Goal: Transaction & Acquisition: Download file/media

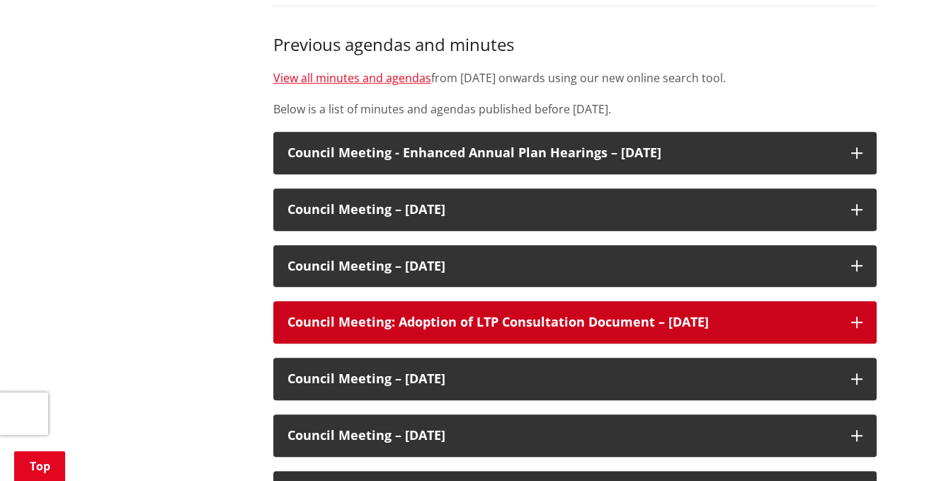
scroll to position [747, 0]
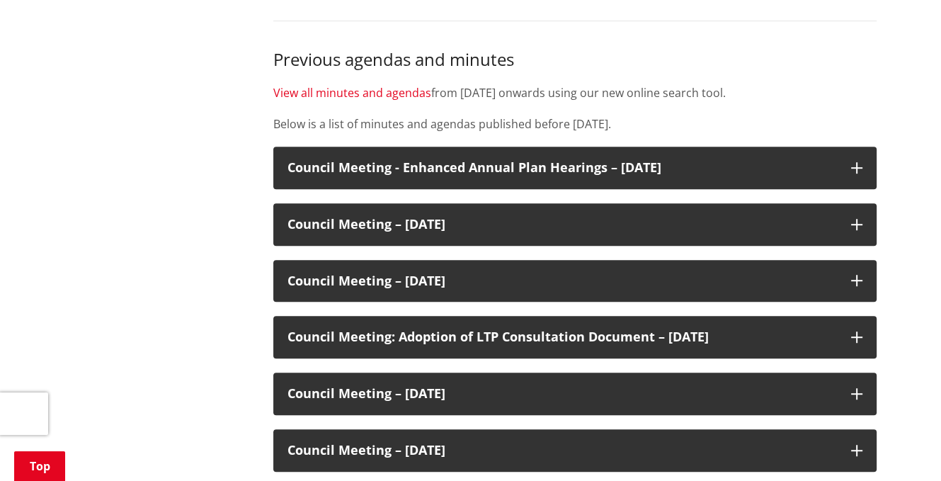
click at [360, 93] on link "View all minutes and agendas" at bounding box center [352, 93] width 158 height 16
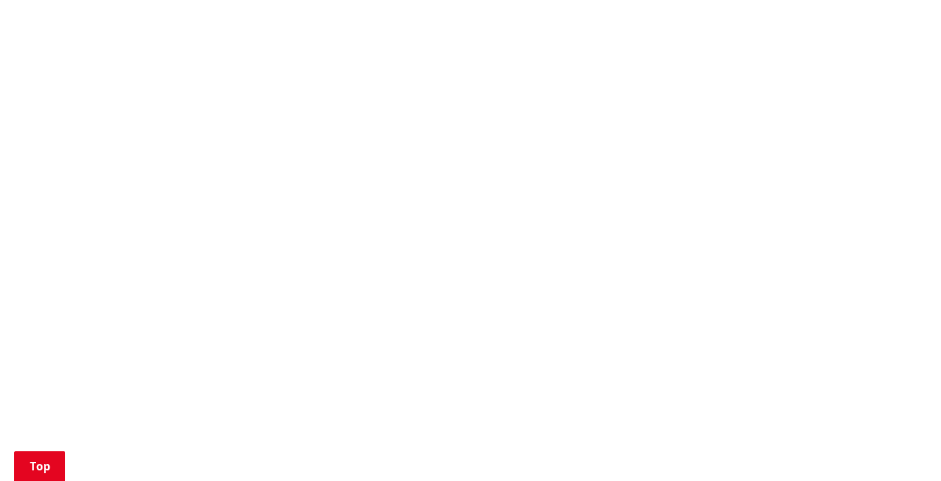
scroll to position [1062, 0]
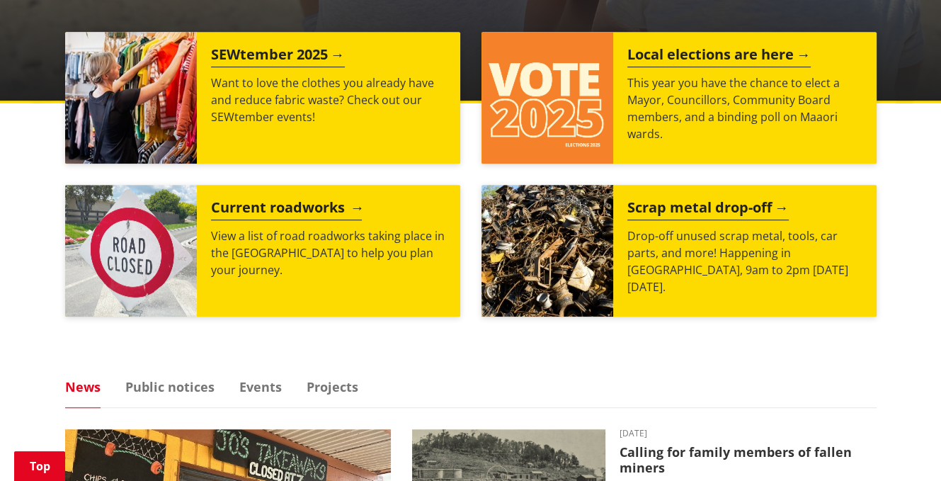
scroll to position [566, 0]
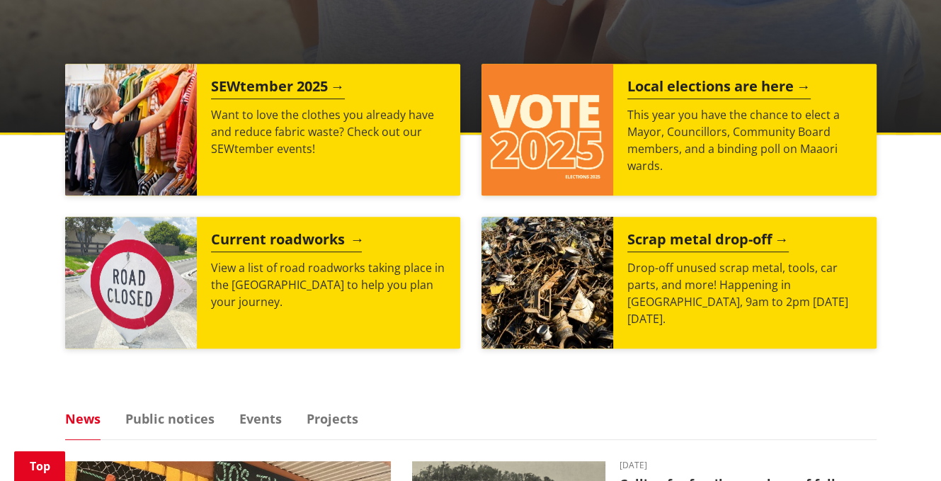
click at [284, 239] on h2 "Current roadworks" at bounding box center [286, 241] width 151 height 21
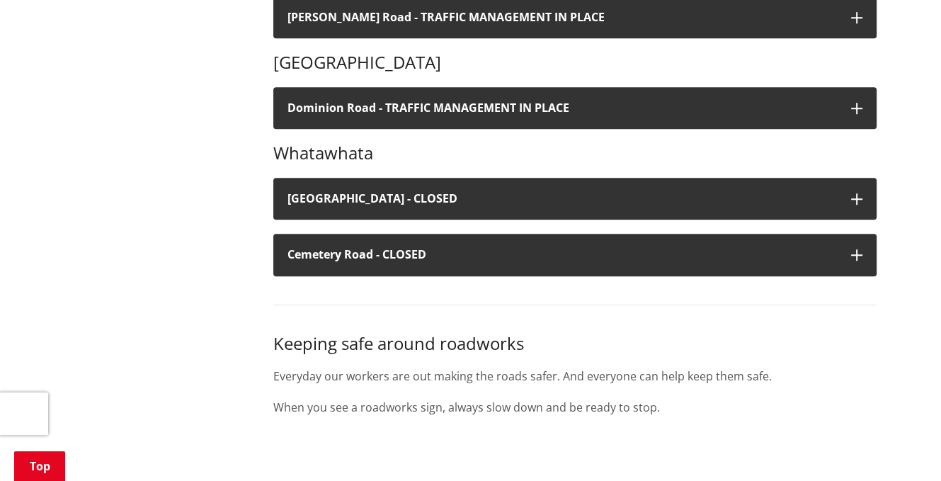
scroll to position [991, 0]
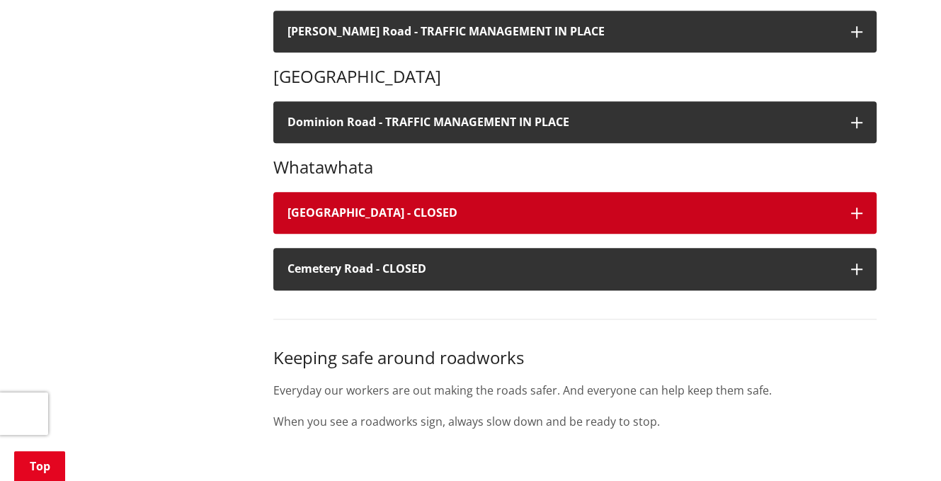
click at [364, 212] on h4 "Old Mountain Road - CLOSED" at bounding box center [561, 212] width 549 height 13
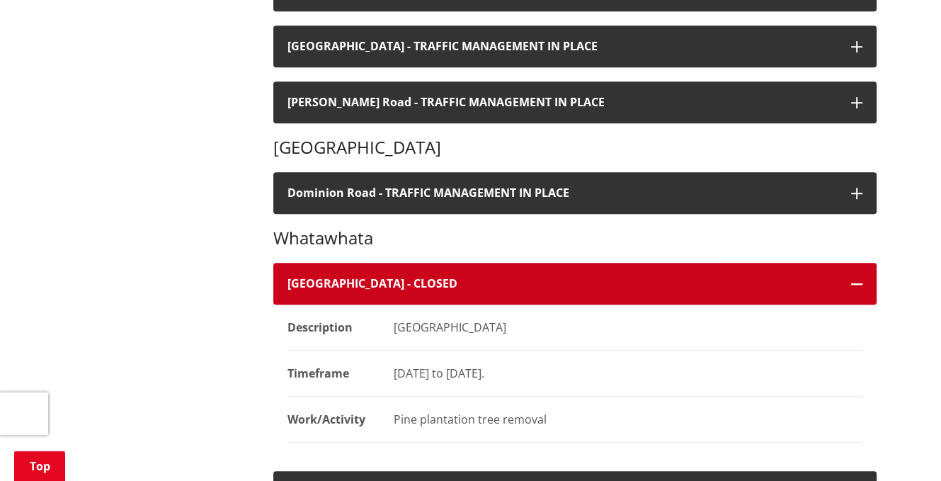
scroll to position [1062, 0]
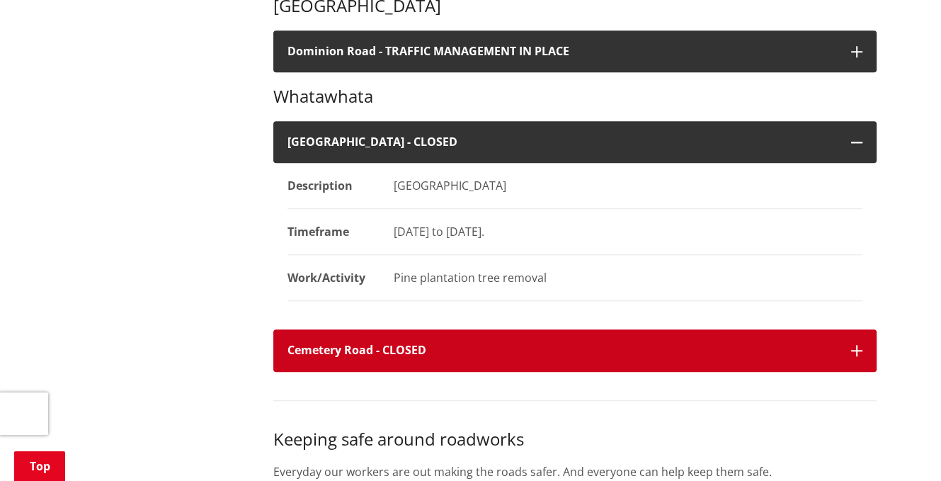
click at [328, 348] on h4 "Cemetery Road - CLOSED" at bounding box center [561, 349] width 549 height 13
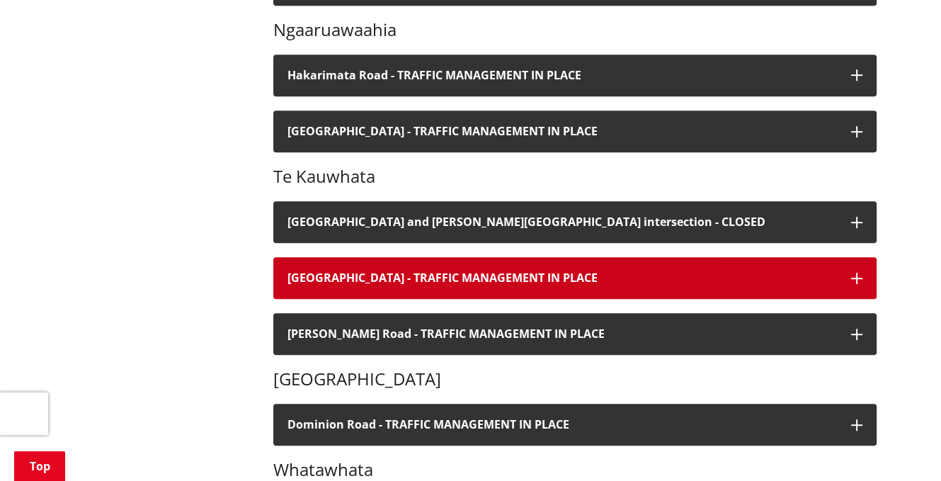
scroll to position [637, 0]
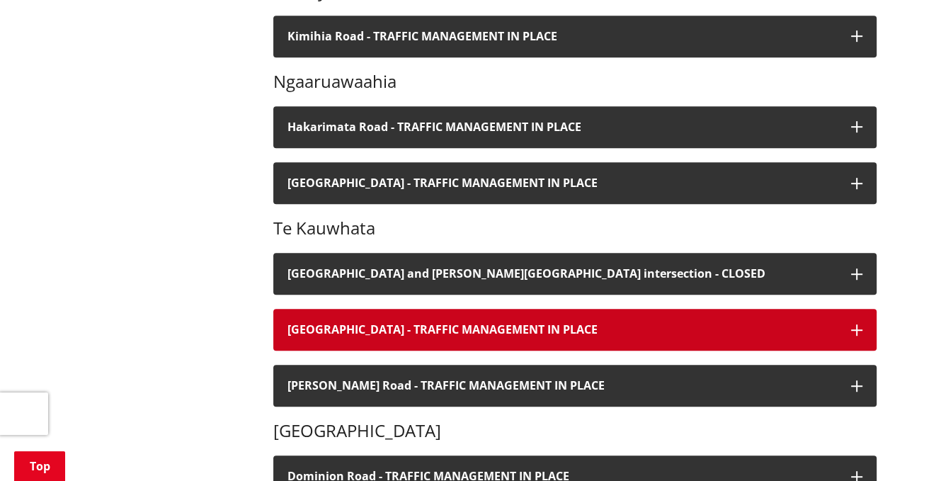
click at [504, 321] on button "Te Kauwhata Road - TRAFFIC MANAGEMENT IN PLACE" at bounding box center [574, 330] width 603 height 42
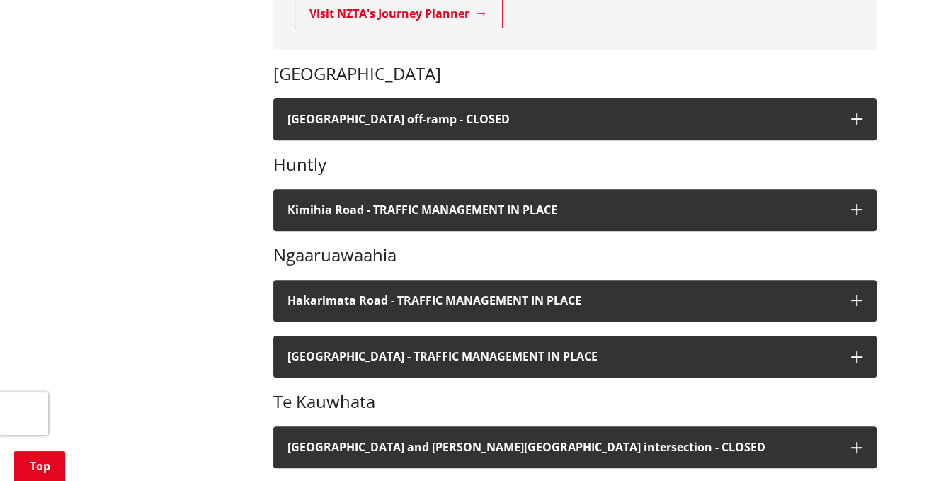
scroll to position [425, 0]
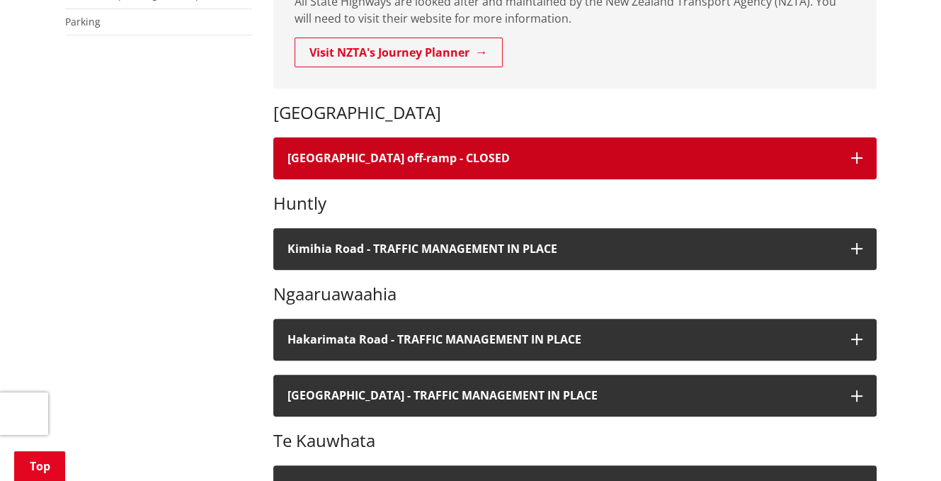
click at [328, 156] on h4 "Nikau Road off-ramp - CLOSED" at bounding box center [561, 157] width 549 height 13
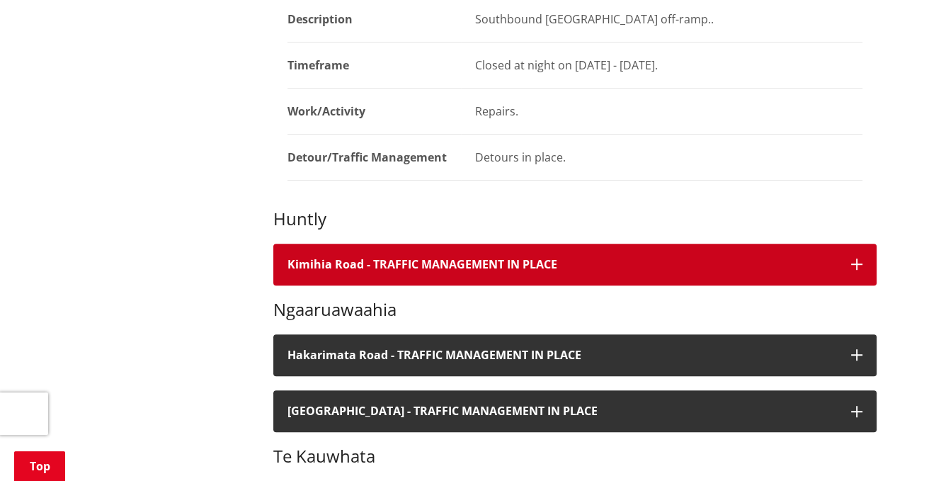
scroll to position [637, 0]
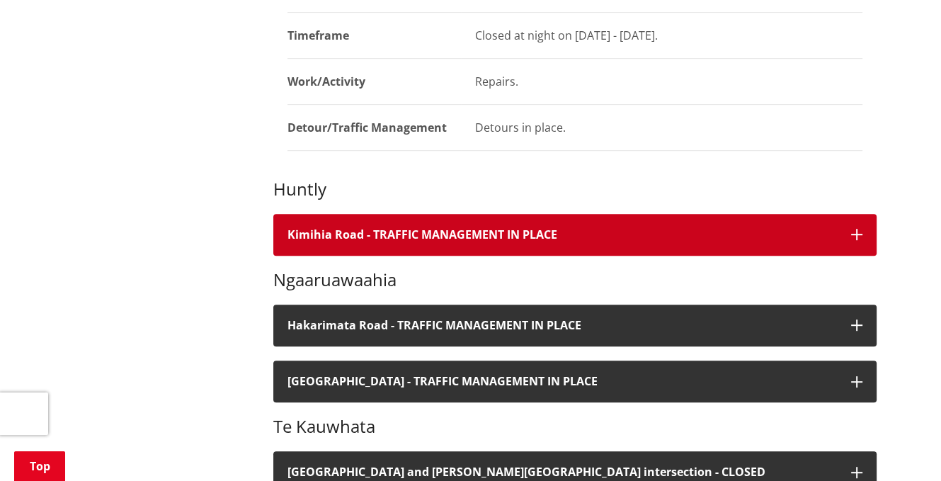
click at [440, 228] on h4 "Kimihia Road - TRAFFIC MANAGEMENT IN PLACE" at bounding box center [561, 234] width 549 height 13
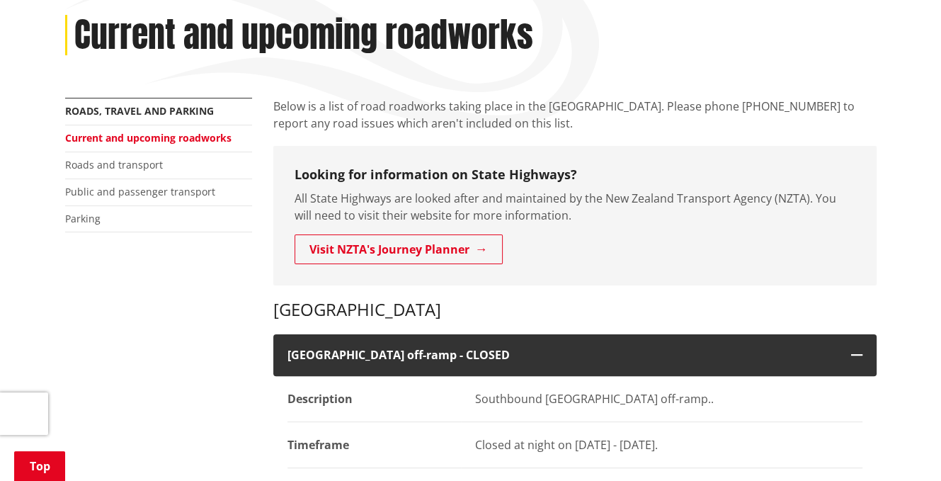
scroll to position [212, 0]
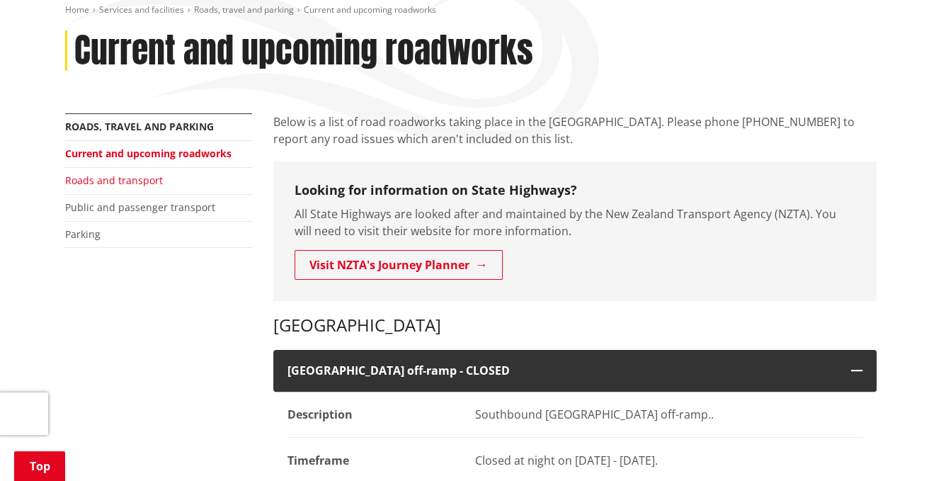
click at [136, 179] on link "Roads and transport" at bounding box center [114, 179] width 98 height 13
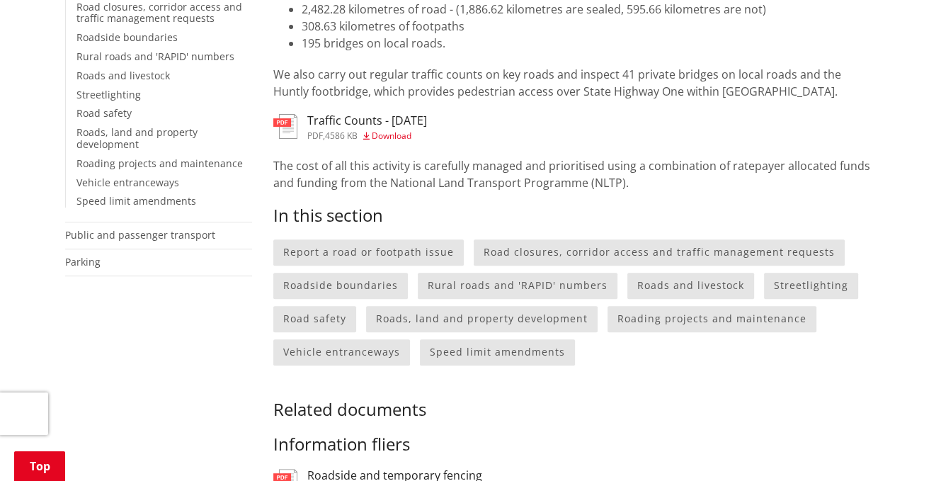
scroll to position [425, 0]
click at [501, 285] on link "Rural roads and 'RAPID' numbers" at bounding box center [518, 285] width 200 height 26
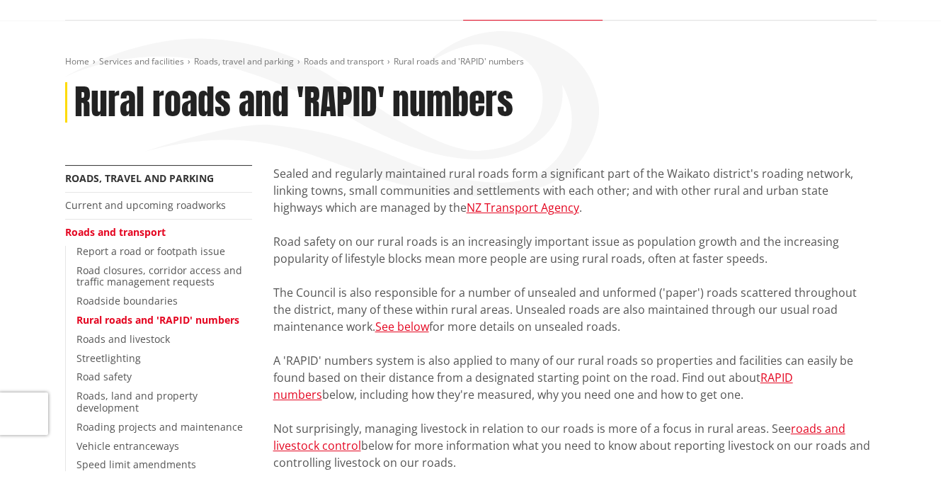
scroll to position [212, 0]
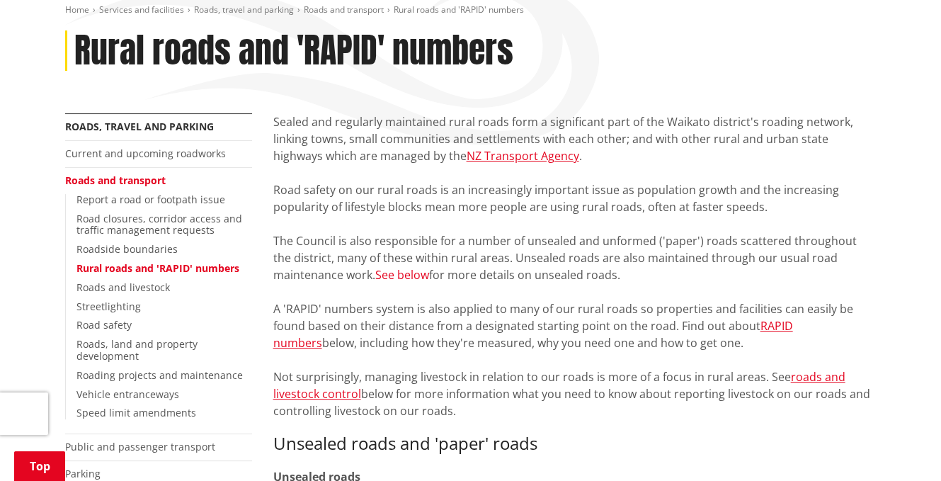
click at [413, 276] on link "See below" at bounding box center [402, 275] width 54 height 16
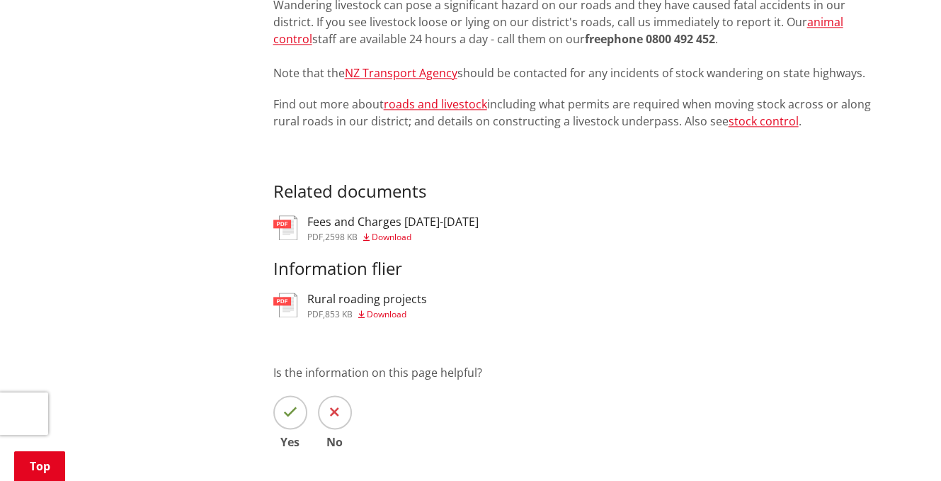
scroll to position [1557, 0]
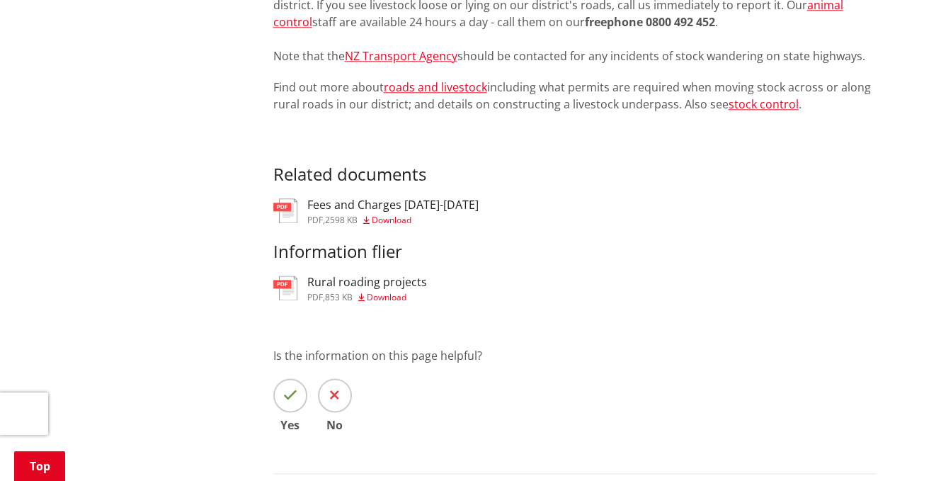
click at [386, 299] on span "Download" at bounding box center [387, 297] width 40 height 12
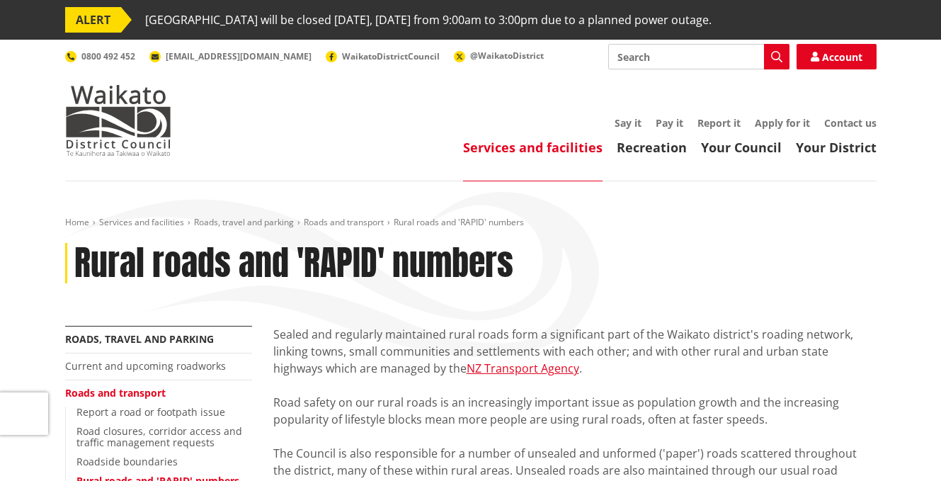
scroll to position [1556, 0]
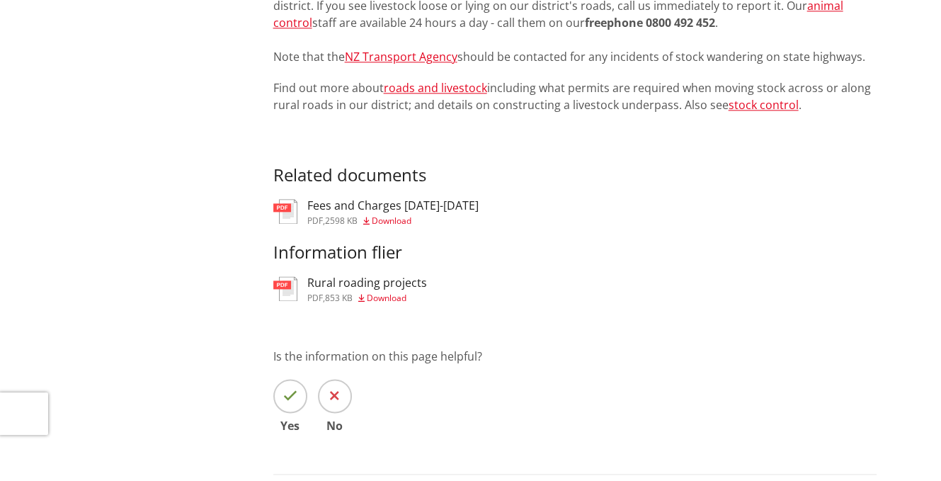
click at [385, 219] on span "Download" at bounding box center [392, 220] width 40 height 12
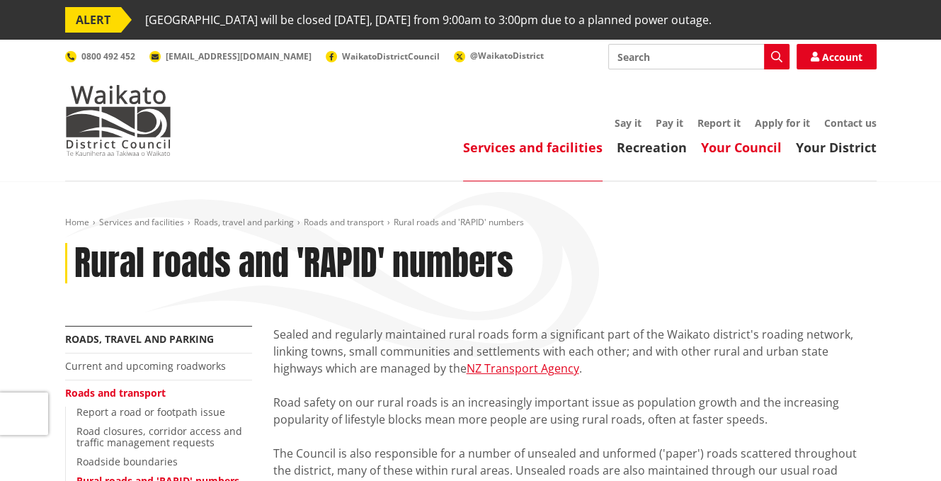
click at [716, 150] on link "Your Council" at bounding box center [741, 147] width 81 height 17
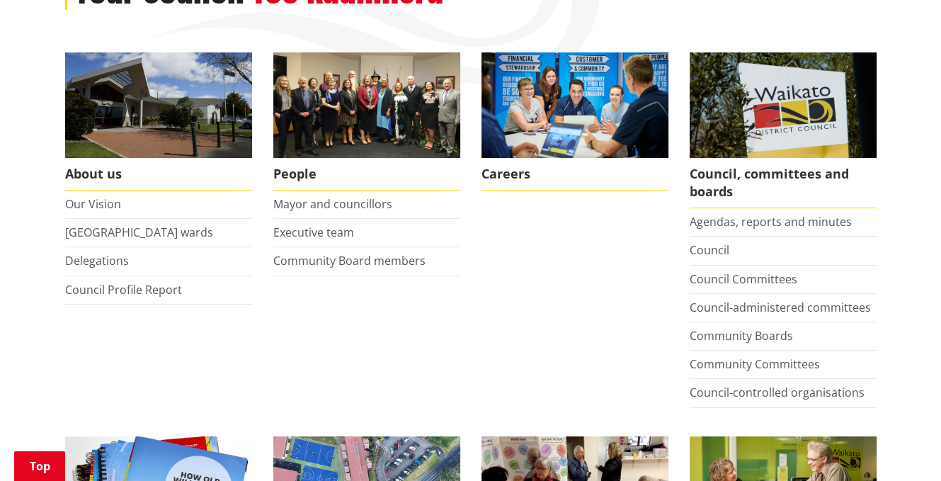
scroll to position [283, 0]
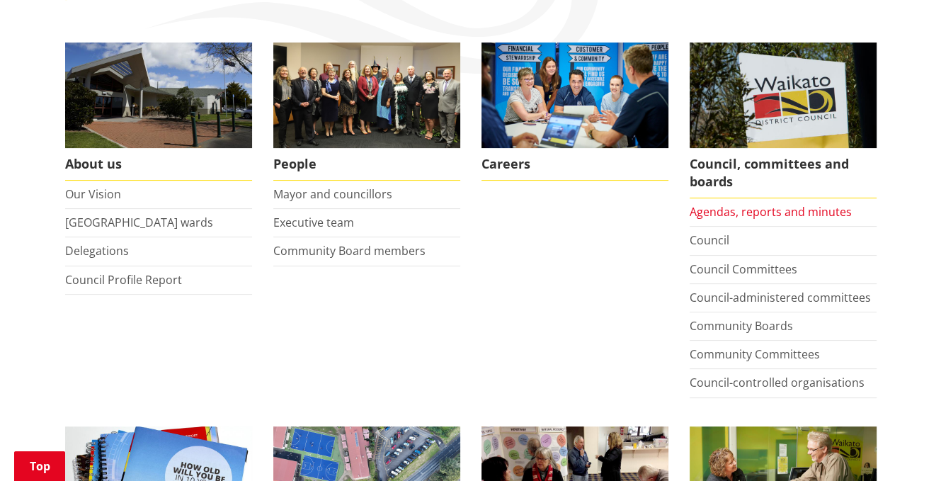
click at [733, 215] on link "Agendas, reports and minutes" at bounding box center [770, 212] width 162 height 16
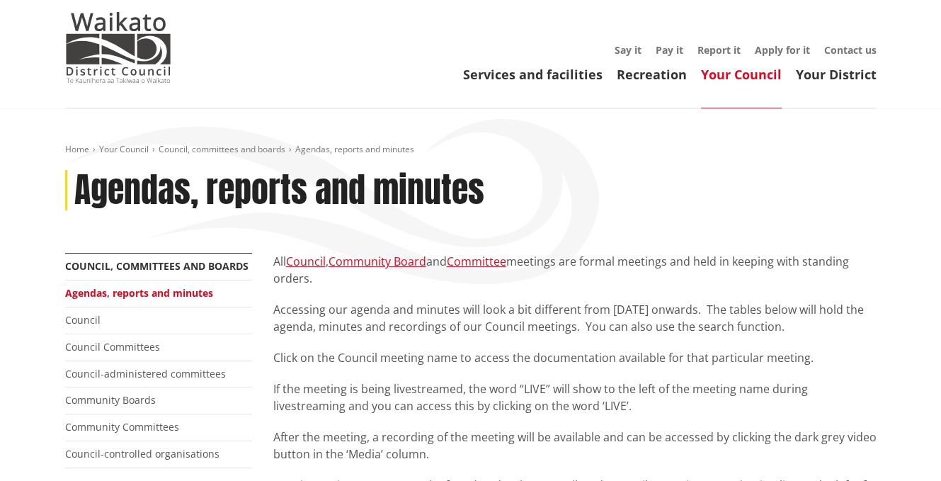
scroll to position [71, 0]
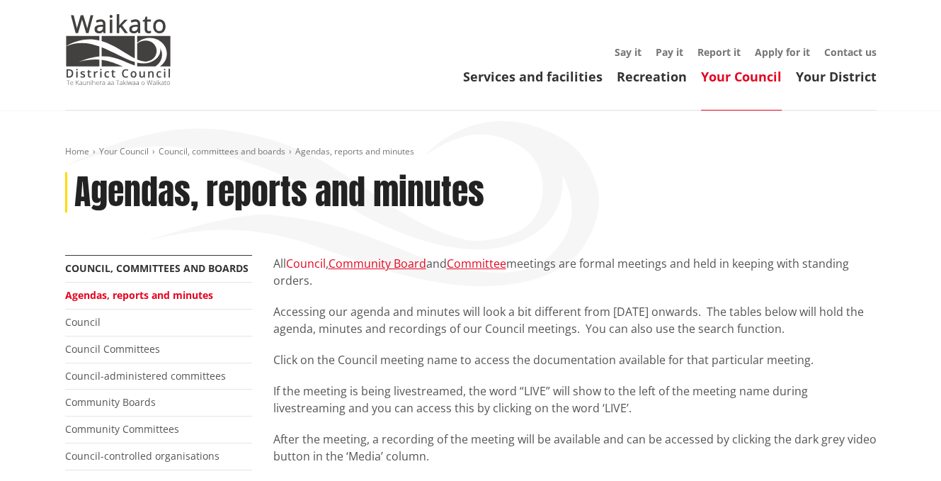
click at [310, 265] on link "Council" at bounding box center [306, 264] width 40 height 16
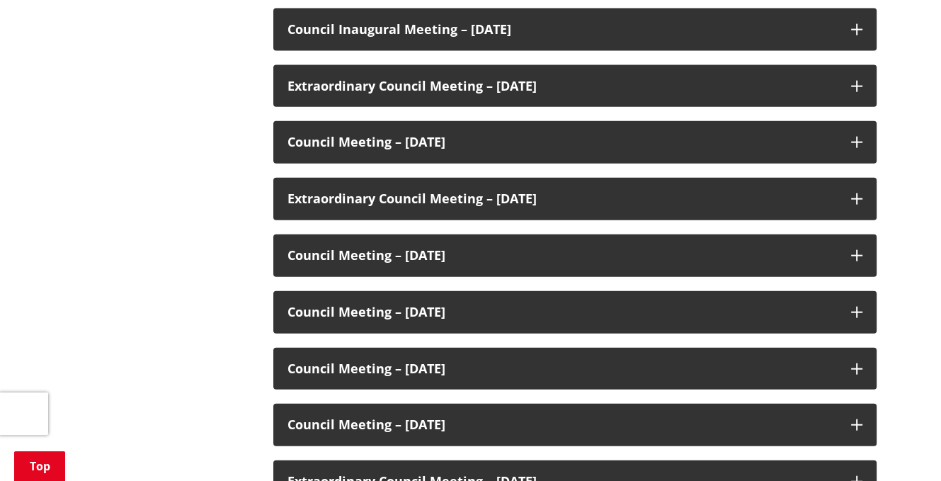
scroll to position [2902, 0]
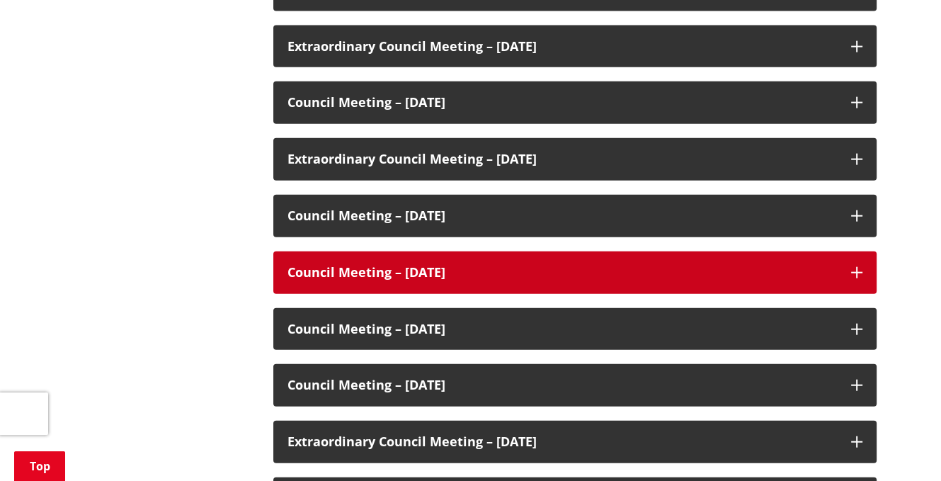
click at [377, 266] on h3 "Council Meeting – [DATE]" at bounding box center [561, 272] width 549 height 14
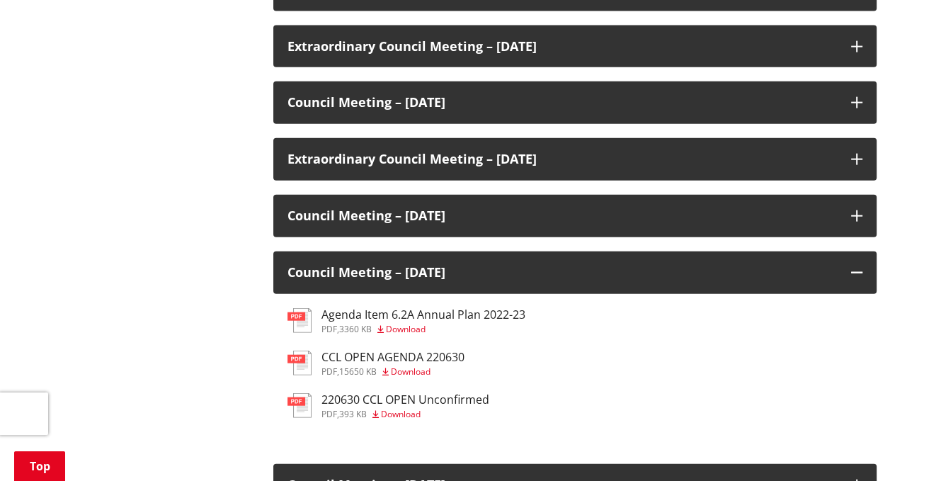
click at [421, 372] on span "Download" at bounding box center [411, 371] width 40 height 12
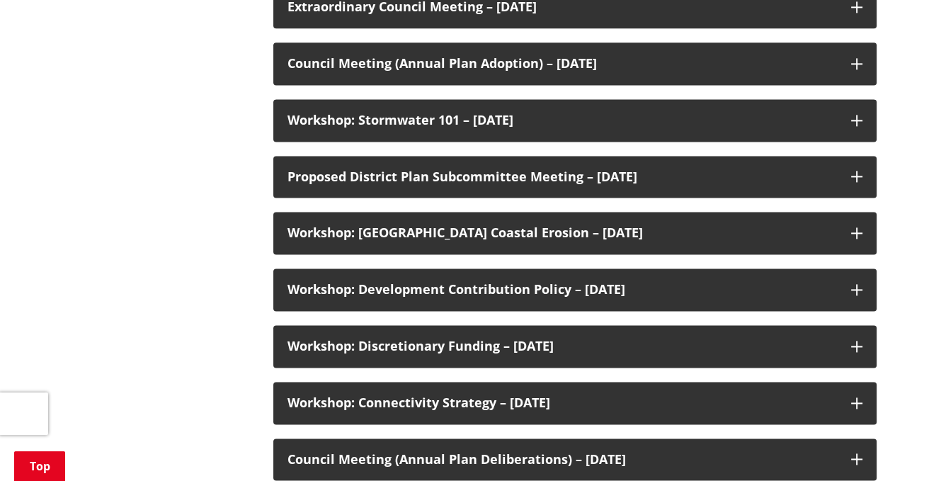
scroll to position [2902, 0]
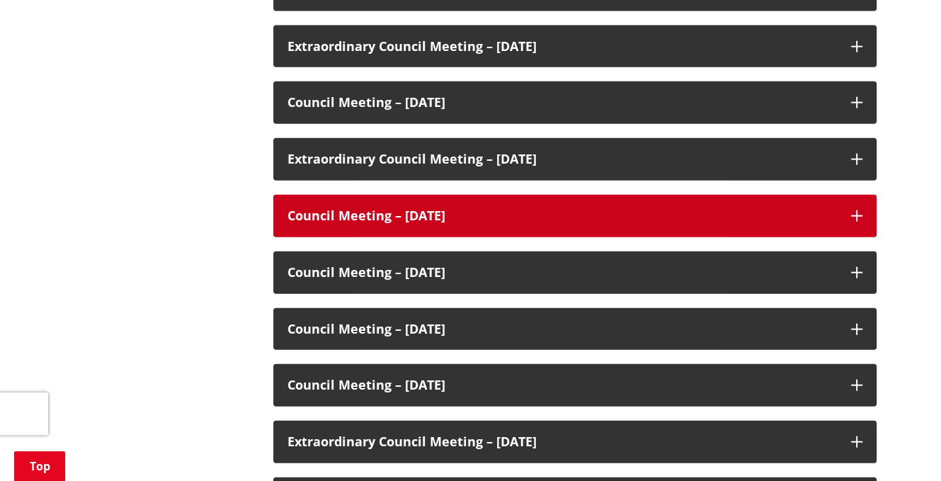
click at [476, 212] on h3 "Council Meeting – [DATE]" at bounding box center [561, 216] width 549 height 14
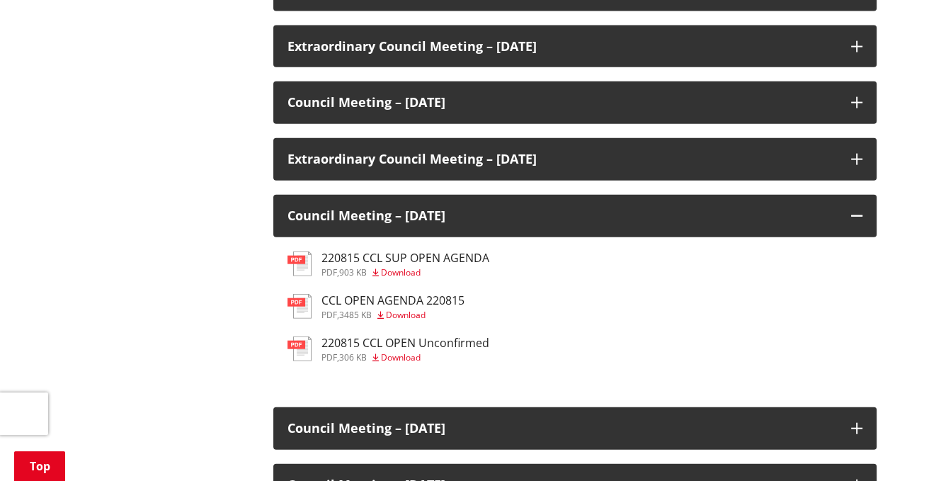
click at [401, 271] on span "Download" at bounding box center [401, 272] width 40 height 12
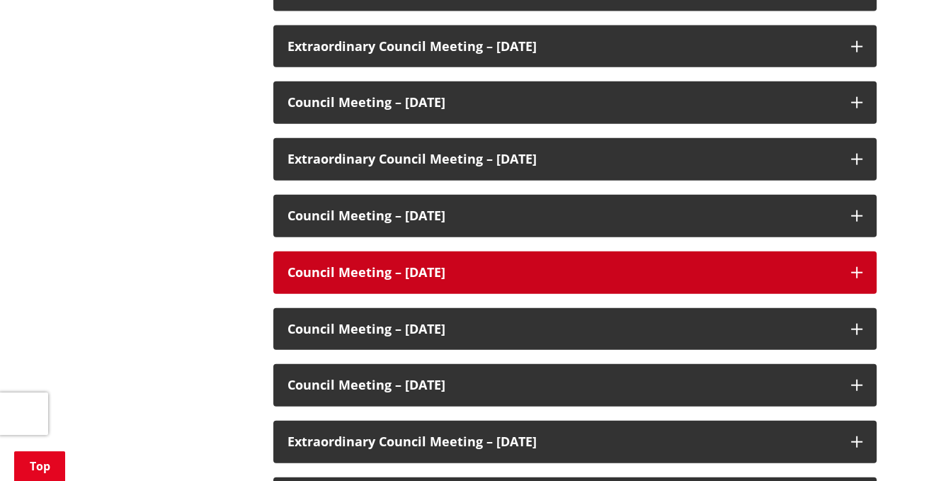
scroll to position [2902, 0]
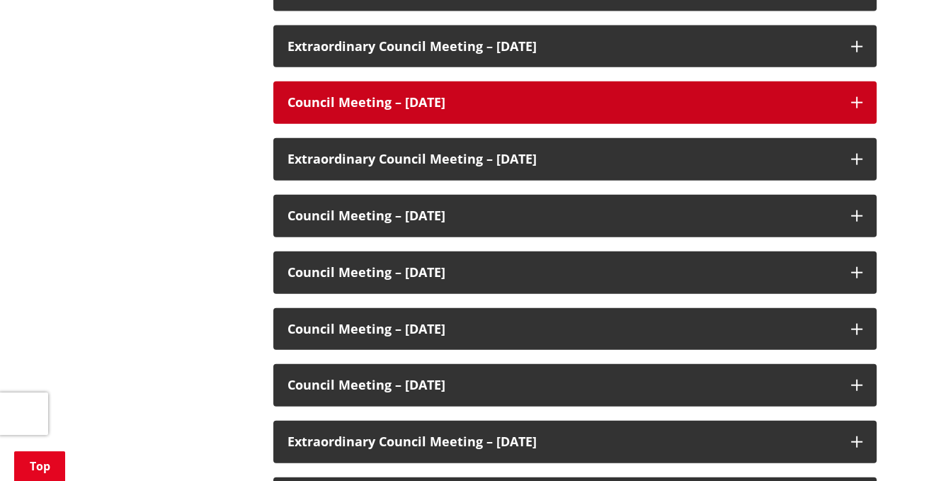
click at [444, 102] on h3 "Council Meeting – [DATE]" at bounding box center [561, 103] width 549 height 14
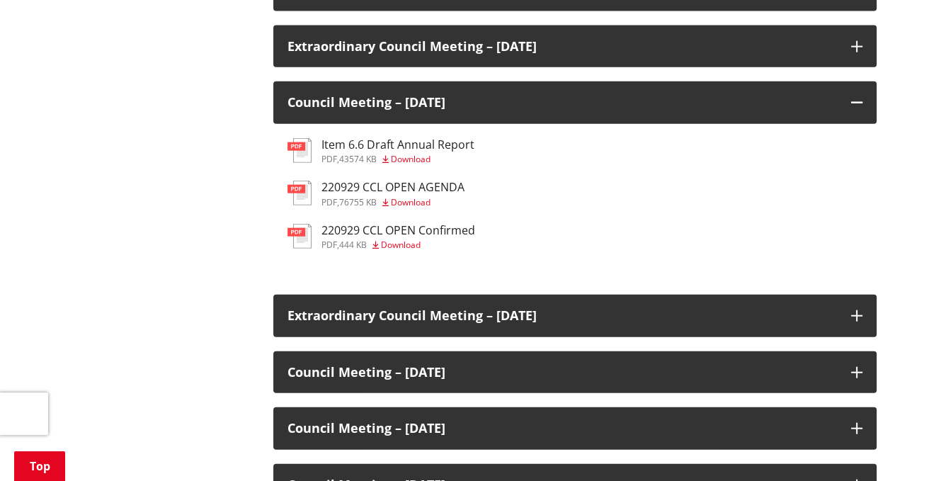
click at [403, 246] on span "Download" at bounding box center [401, 245] width 40 height 12
